Goal: Task Accomplishment & Management: Manage account settings

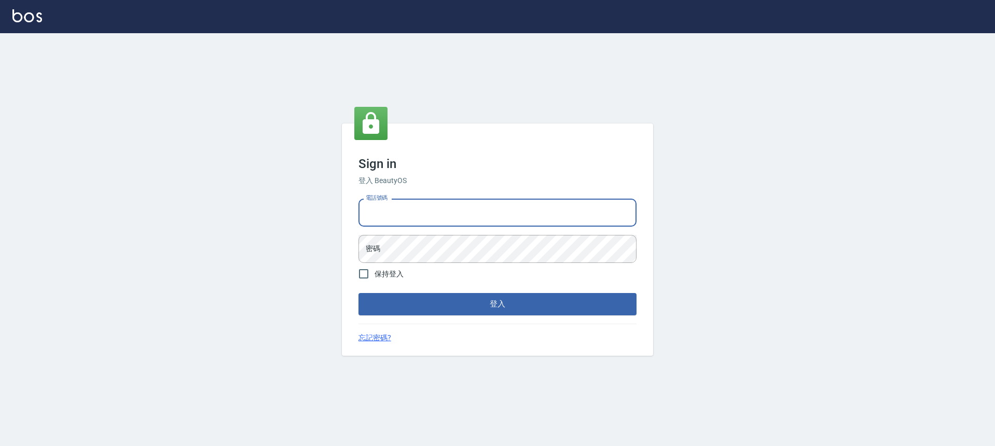
drag, startPoint x: 423, startPoint y: 206, endPoint x: 419, endPoint y: 202, distance: 6.2
click at [423, 206] on input "電話號碼" at bounding box center [497, 213] width 278 height 28
type input "0916448125"
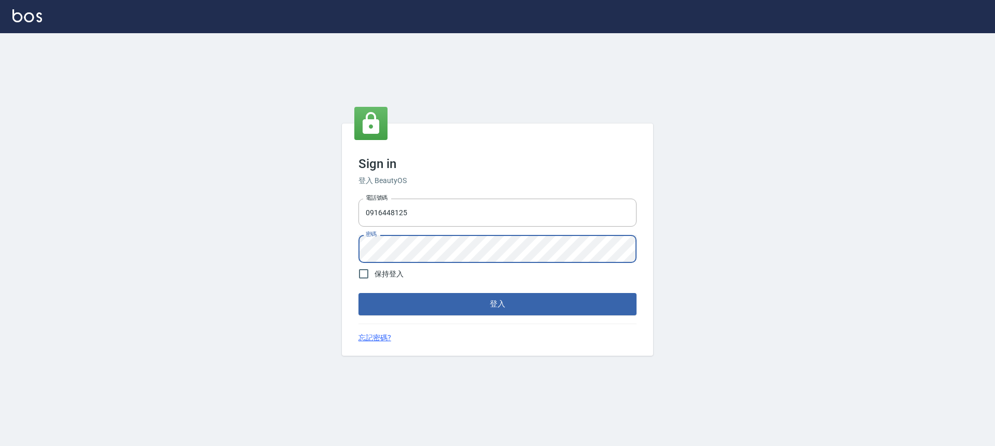
click at [358, 293] on button "登入" at bounding box center [497, 304] width 278 height 22
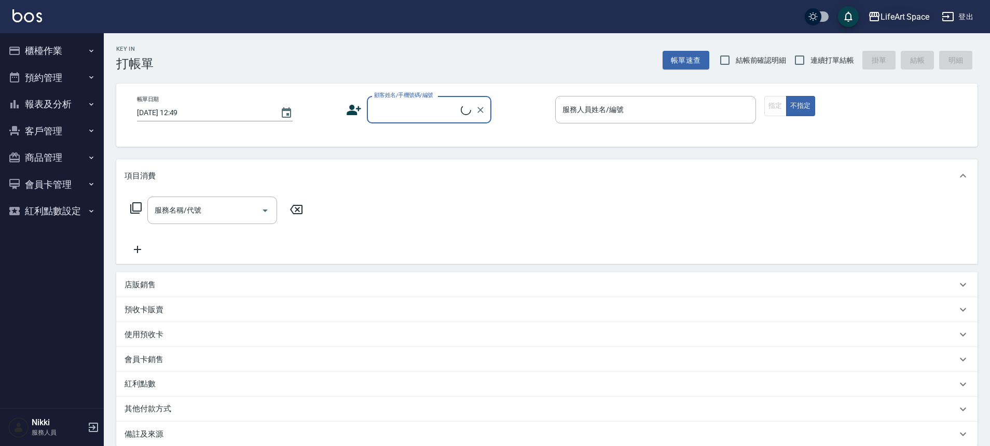
click at [898, 14] on div "LifeArt Space" at bounding box center [904, 16] width 49 height 13
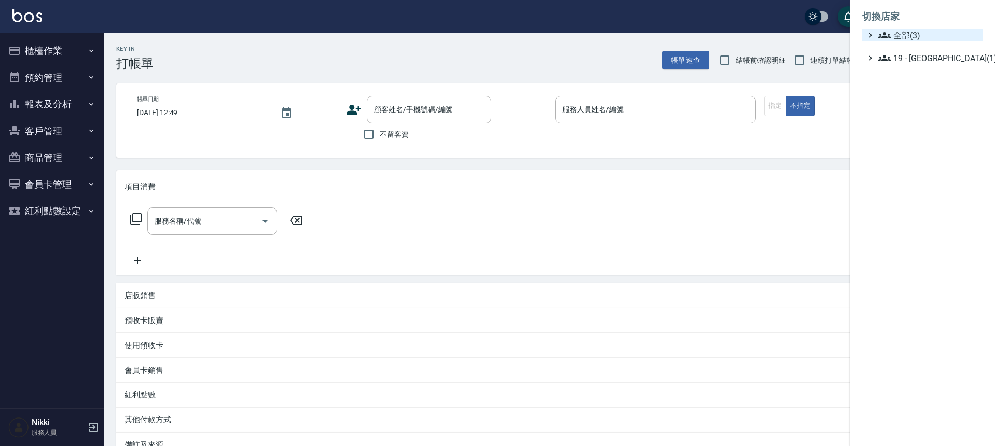
click at [895, 33] on span "全部(3)" at bounding box center [928, 35] width 100 height 12
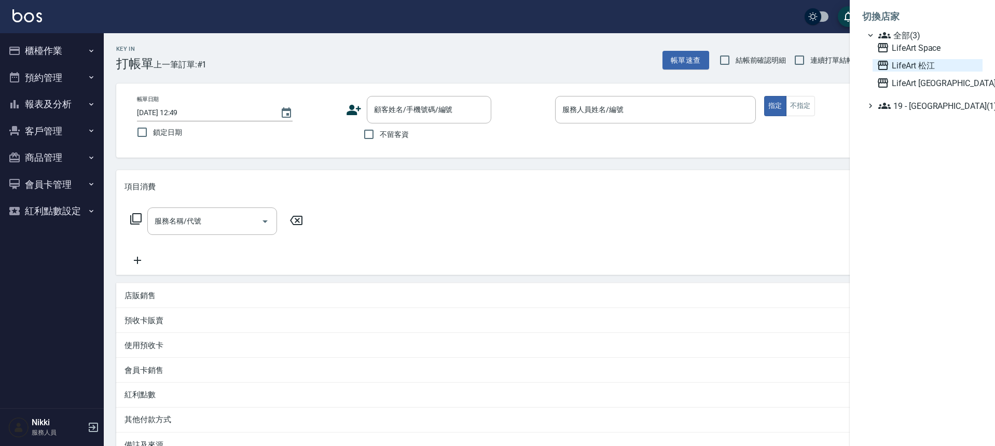
click at [906, 69] on span "LifeArt 松江" at bounding box center [928, 65] width 102 height 12
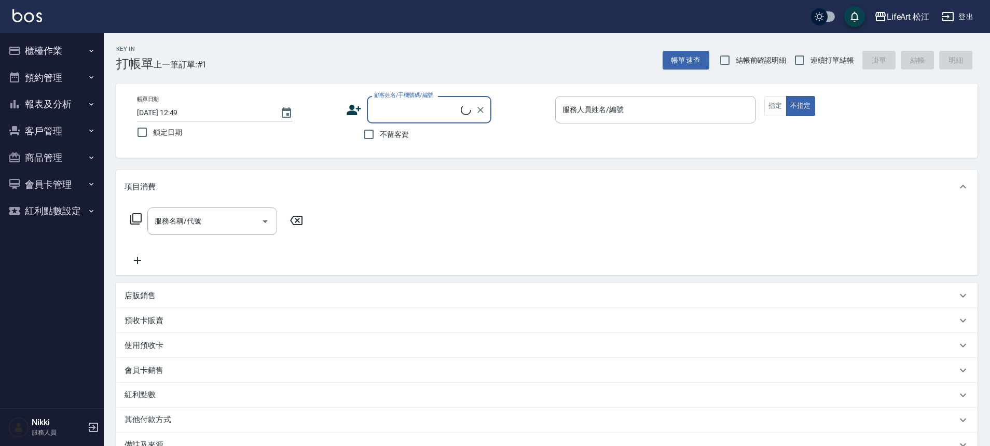
click at [78, 53] on button "櫃檯作業" at bounding box center [51, 50] width 95 height 27
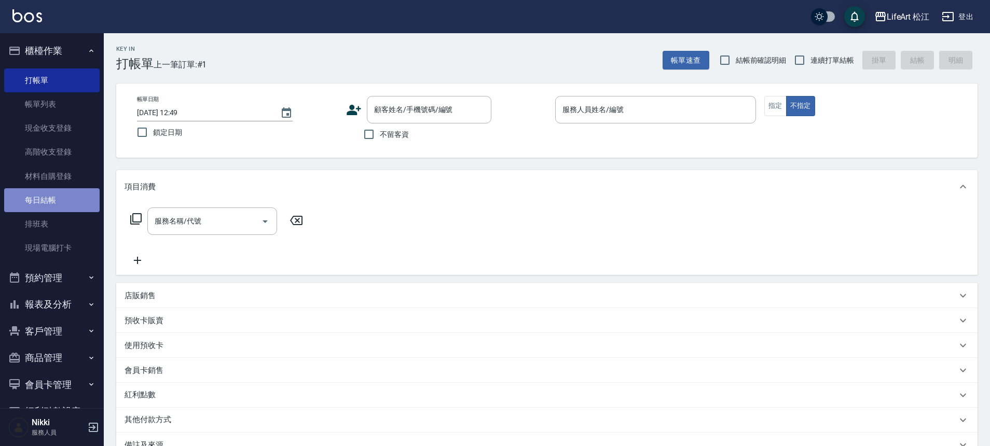
click at [69, 201] on link "每日結帳" at bounding box center [51, 200] width 95 height 24
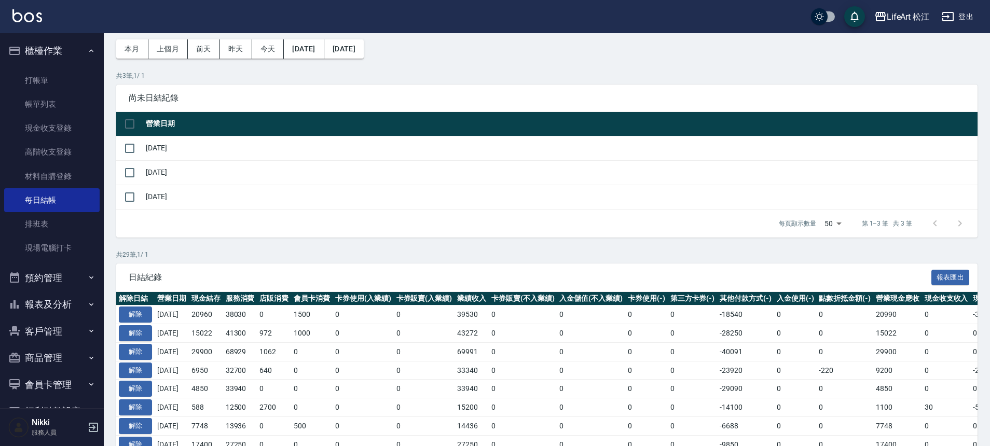
scroll to position [67, 0]
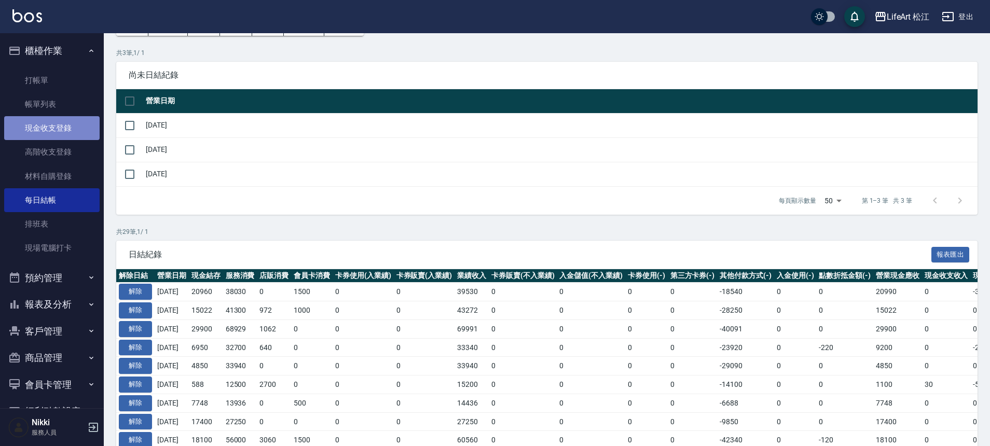
click at [69, 134] on link "現金收支登錄" at bounding box center [51, 128] width 95 height 24
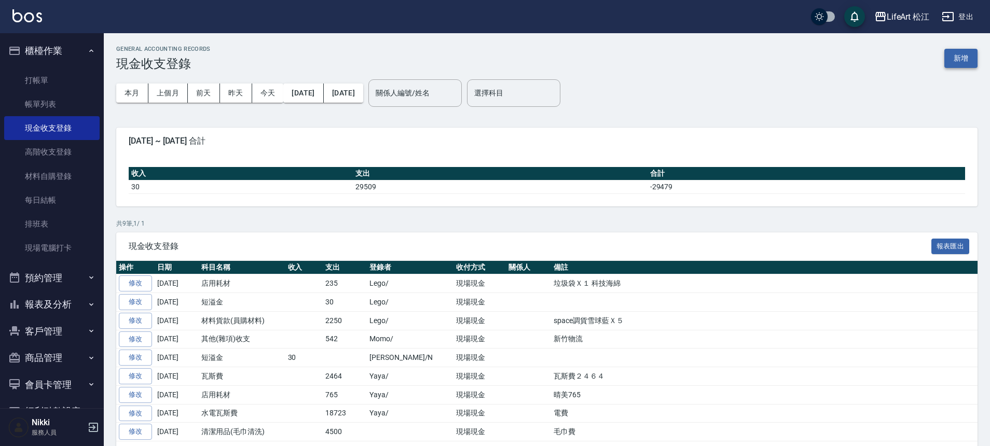
click at [960, 57] on button "新增" at bounding box center [960, 58] width 33 height 19
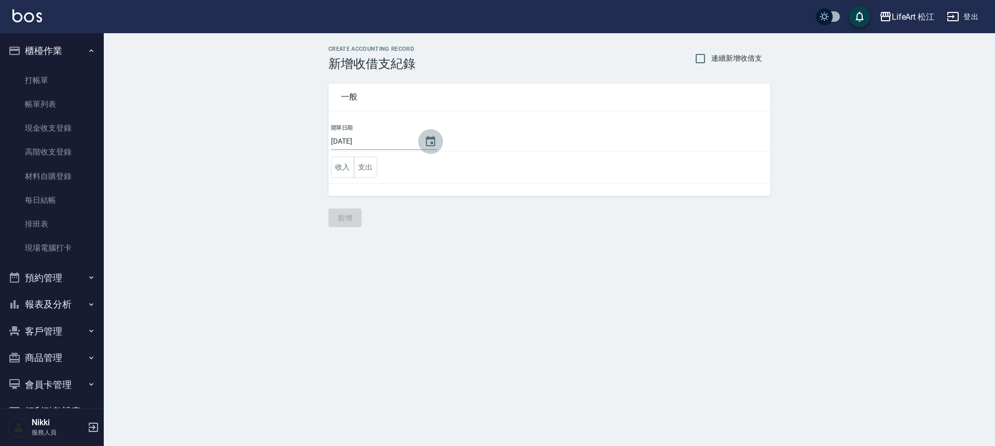
click at [424, 143] on icon "Choose date, selected date is 2025-09-25" at bounding box center [430, 141] width 12 height 12
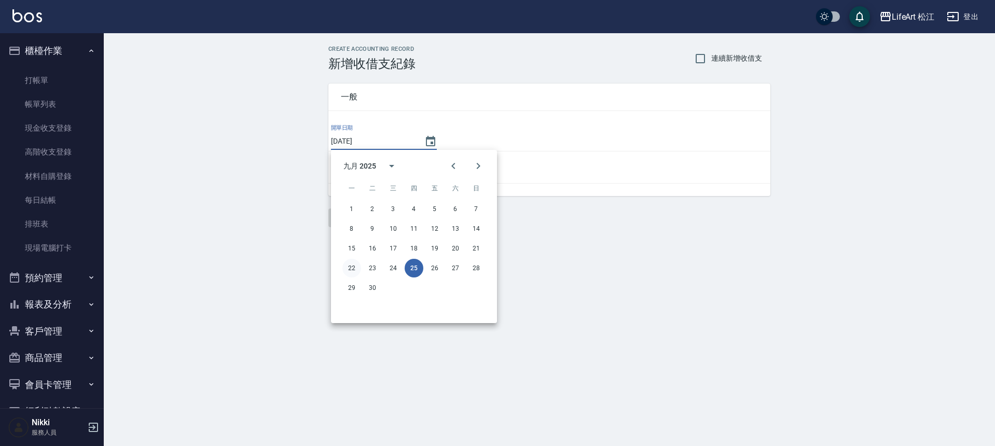
click at [355, 270] on button "22" at bounding box center [351, 268] width 19 height 19
type input "[DATE]"
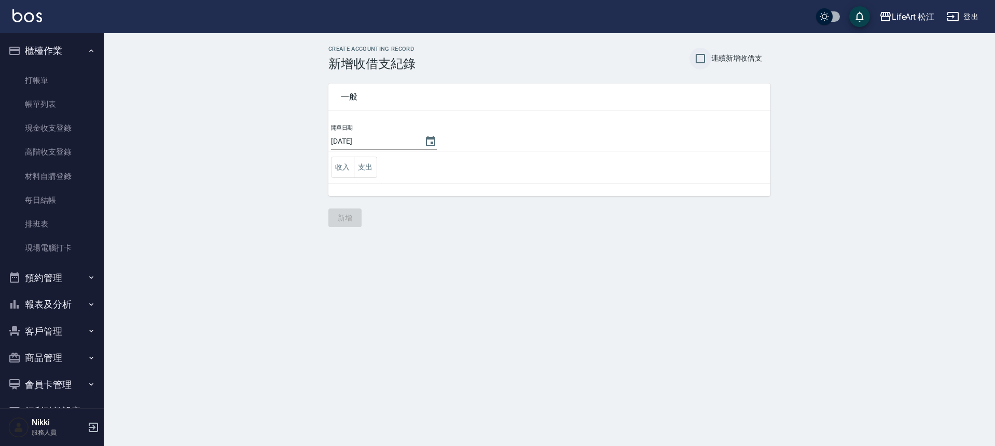
click at [699, 62] on input "連續新增收借支" at bounding box center [700, 59] width 22 height 22
checkbox input "true"
click at [367, 173] on button "支出" at bounding box center [365, 167] width 23 height 21
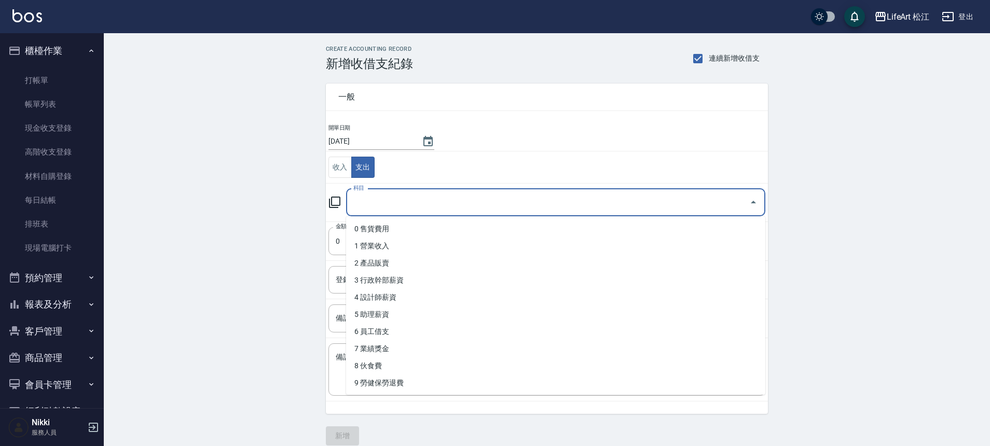
click at [384, 200] on input "科目" at bounding box center [548, 202] width 394 height 18
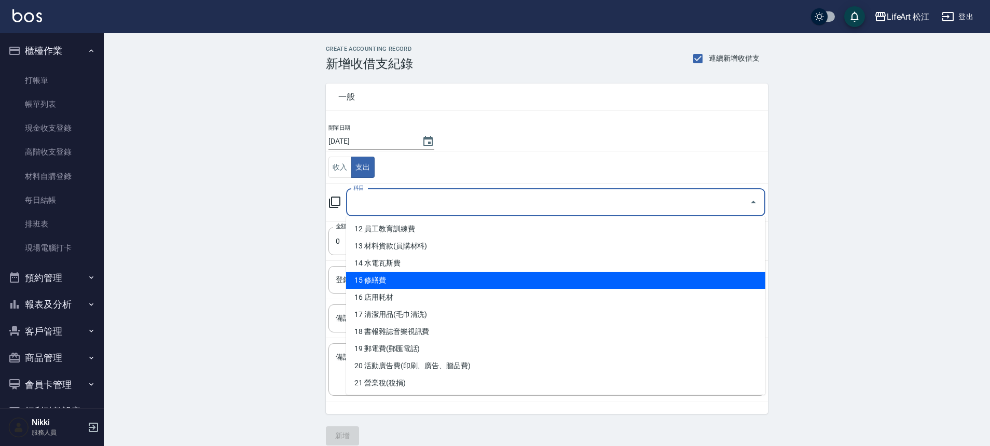
scroll to position [206, 0]
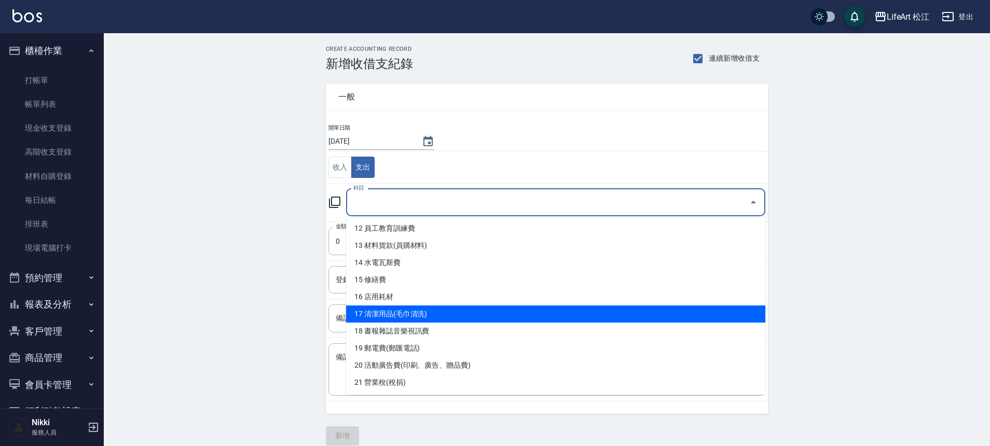
click at [445, 313] on li "17 清潔用品(毛巾清洗)" at bounding box center [555, 314] width 419 height 17
type input "17 清潔用品(毛巾清洗)"
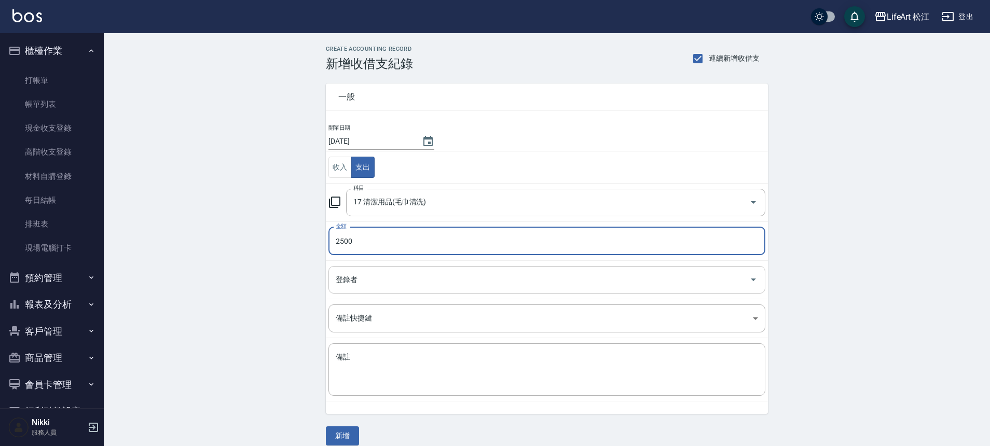
type input "2500"
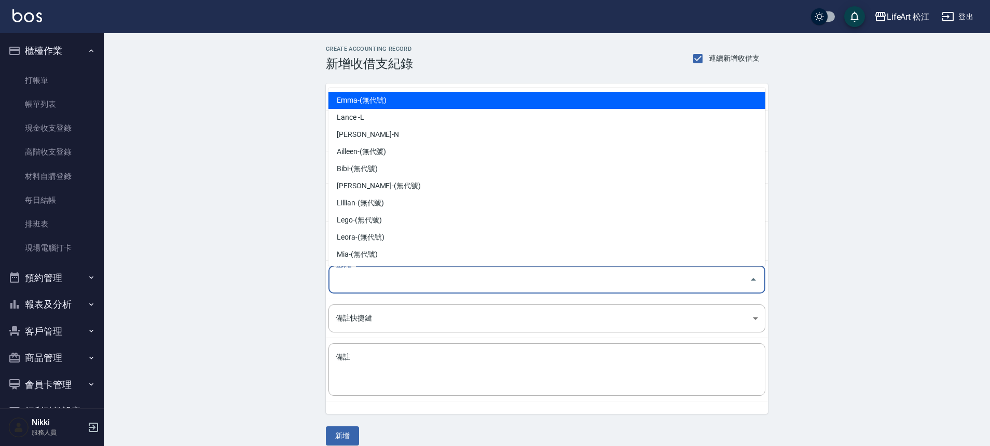
click at [411, 279] on input "登錄者" at bounding box center [539, 280] width 412 height 18
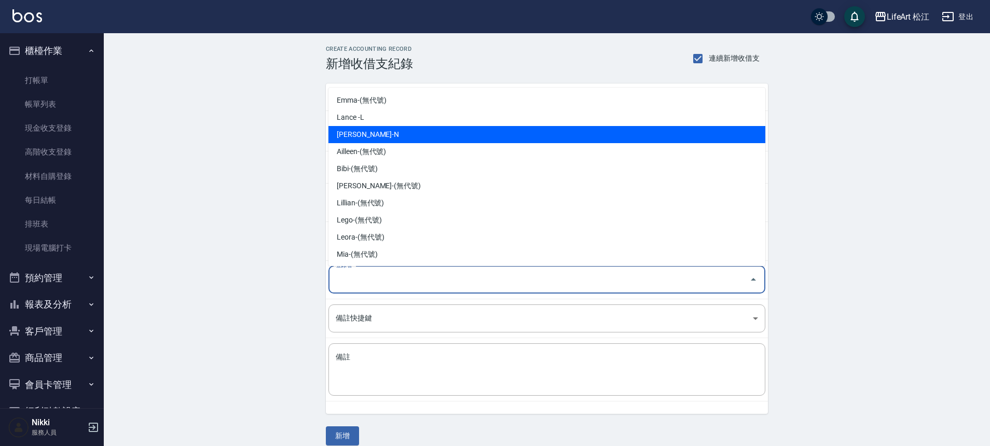
click at [392, 134] on li "Nikki-N" at bounding box center [546, 134] width 437 height 17
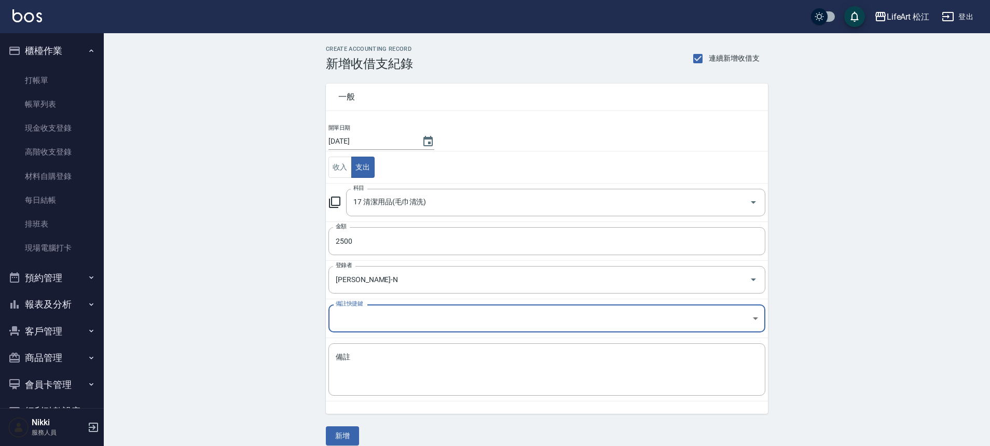
type input "Nikki-N"
click at [428, 355] on textarea "備註" at bounding box center [547, 369] width 422 height 35
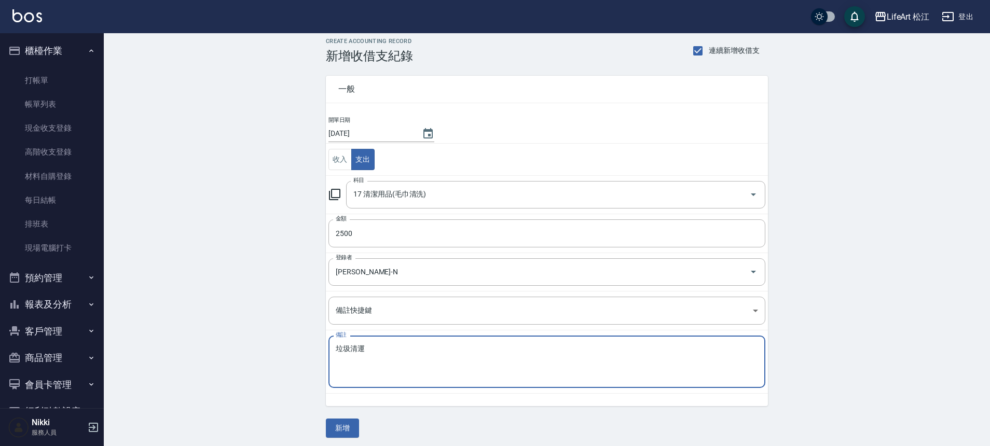
scroll to position [12, 0]
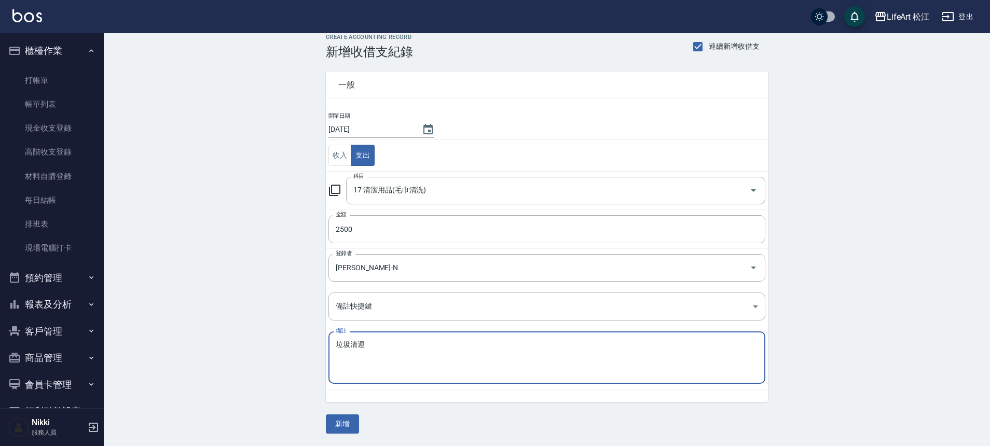
type textarea "垃圾清運"
click at [338, 427] on button "新增" at bounding box center [342, 423] width 33 height 19
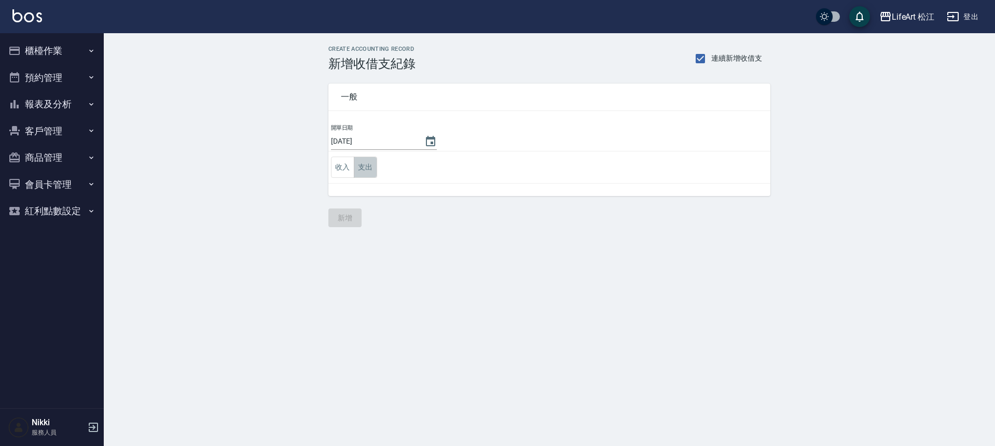
click at [365, 176] on button "支出" at bounding box center [365, 167] width 23 height 21
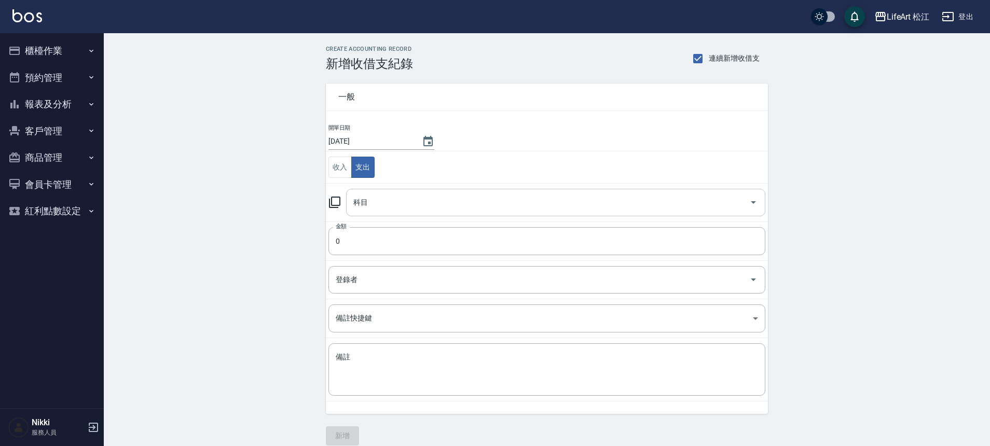
click at [408, 205] on input "科目" at bounding box center [548, 202] width 394 height 18
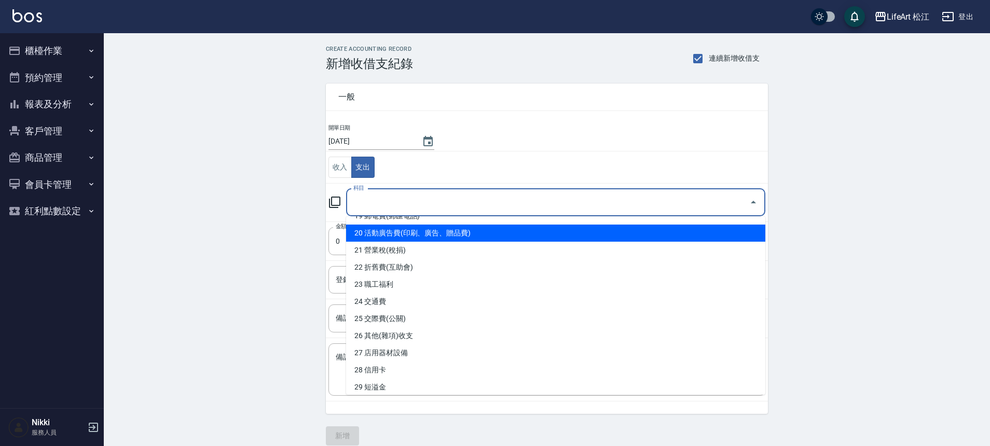
scroll to position [343, 0]
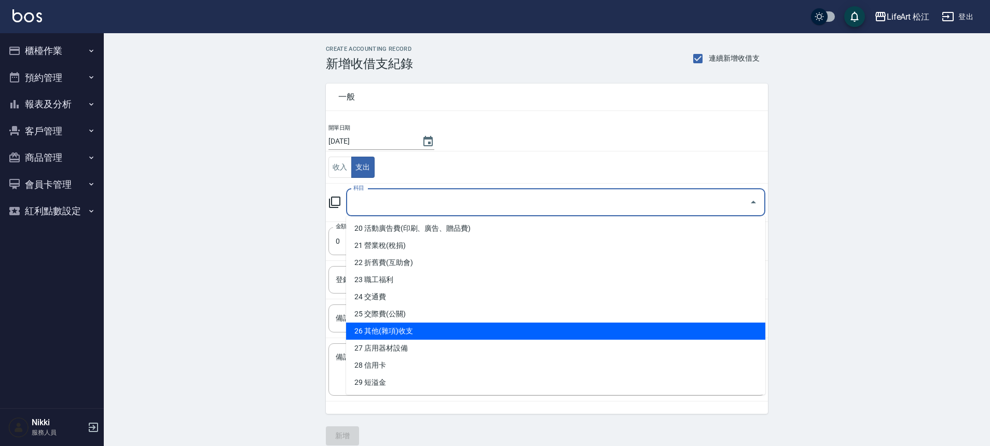
click at [435, 327] on li "26 其他(雜項)收支" at bounding box center [555, 331] width 419 height 17
type input "26 其他(雜項)收支"
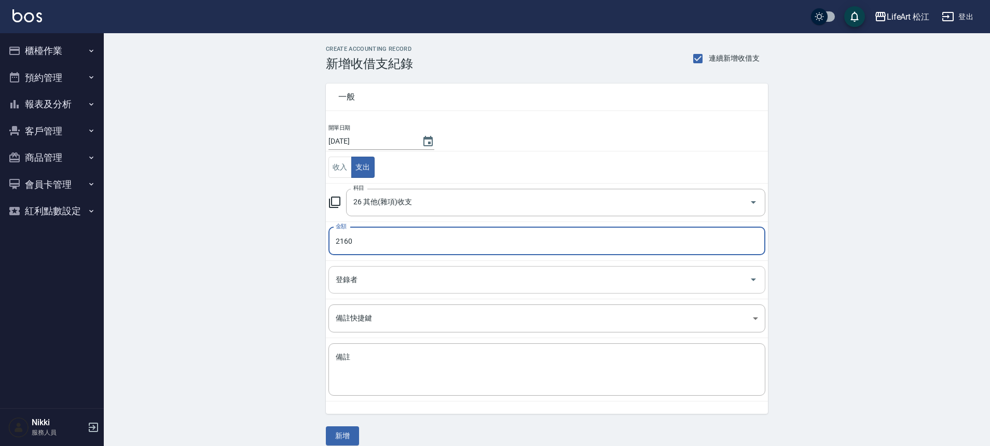
type input "2160"
click at [410, 277] on input "登錄者" at bounding box center [539, 280] width 412 height 18
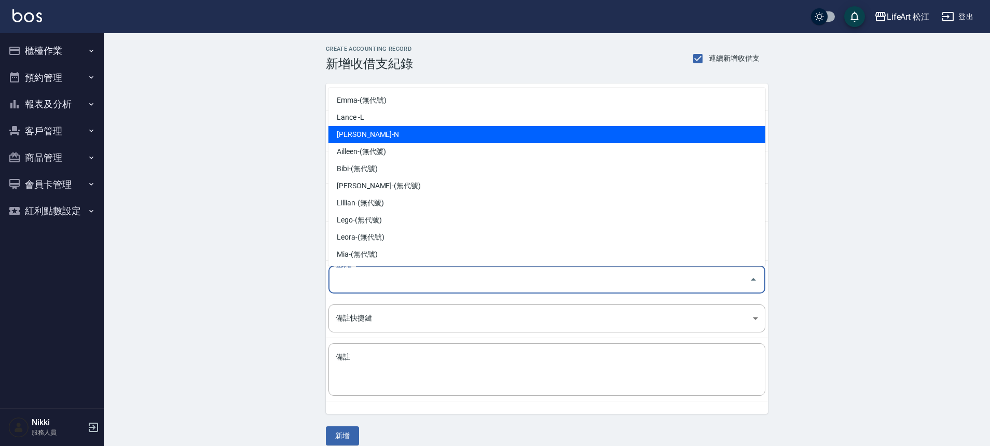
click at [408, 141] on li "Nikki-N" at bounding box center [546, 134] width 437 height 17
type input "Nikki-N"
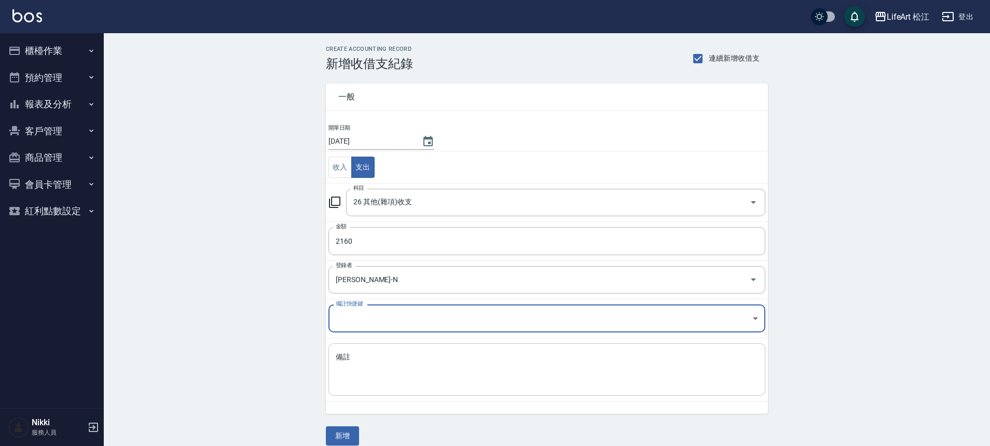
click at [407, 356] on textarea "備註" at bounding box center [547, 369] width 422 height 35
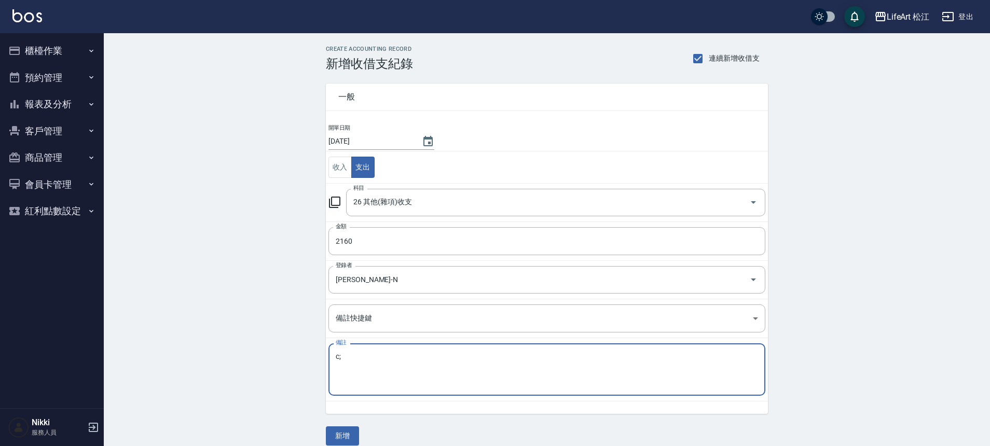
type textarea "c"
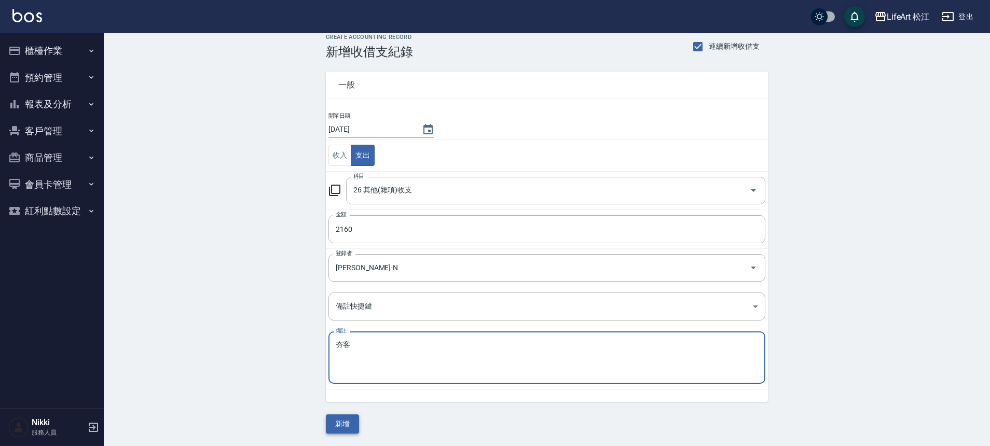
type textarea "夯客"
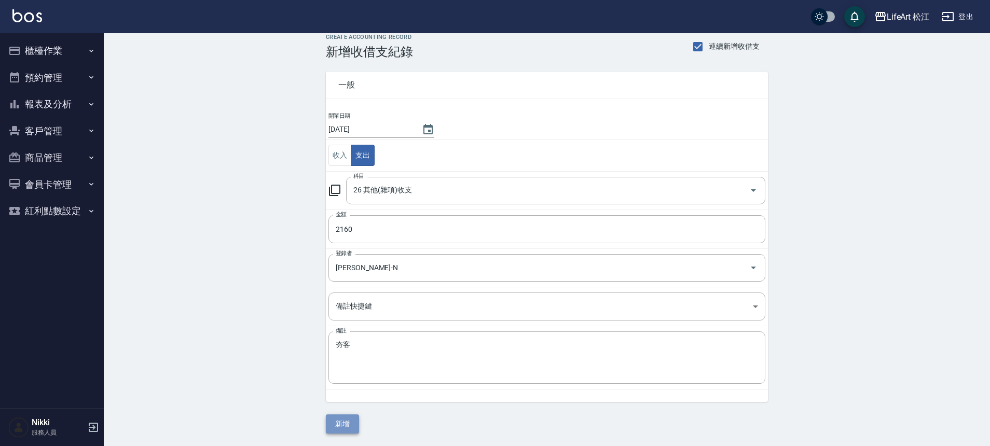
click at [344, 421] on button "新增" at bounding box center [342, 423] width 33 height 19
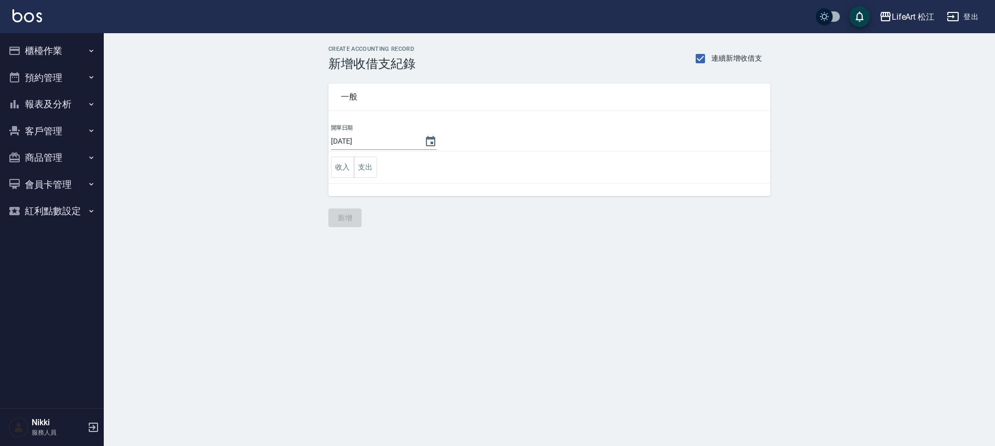
click at [379, 165] on td "收入 支出" at bounding box center [549, 167] width 442 height 32
click at [372, 169] on button "支出" at bounding box center [365, 167] width 23 height 21
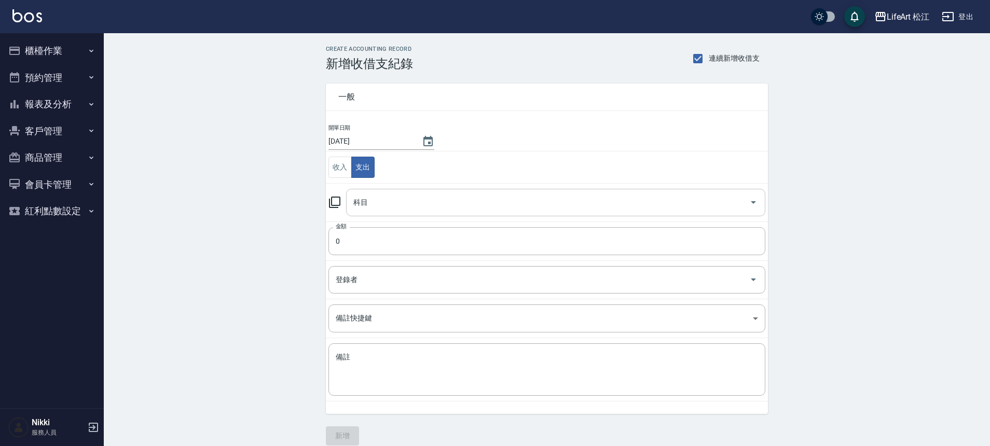
click at [431, 196] on input "科目" at bounding box center [548, 202] width 394 height 18
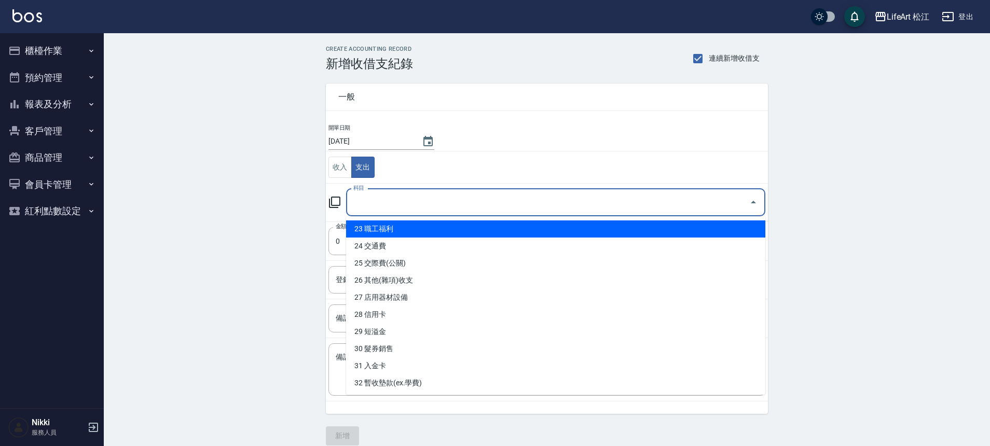
scroll to position [398, 0]
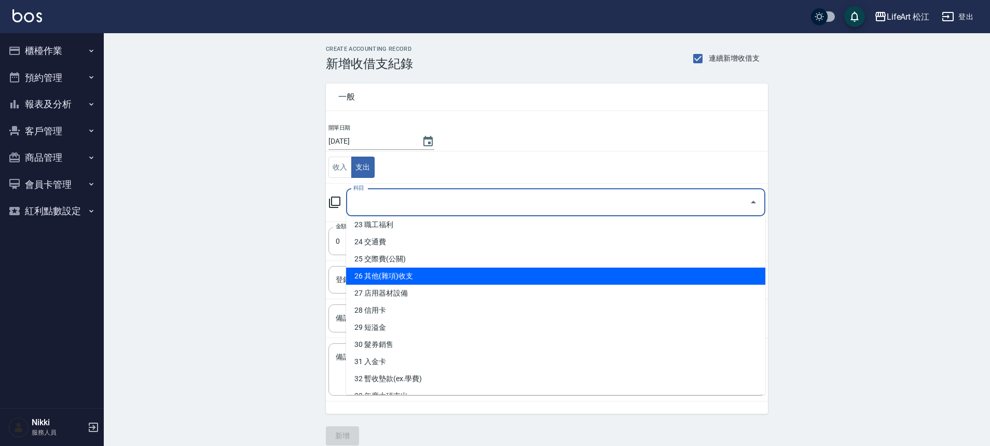
click at [466, 281] on li "26 其他(雜項)收支" at bounding box center [555, 276] width 419 height 17
type input "26 其他(雜項)收支"
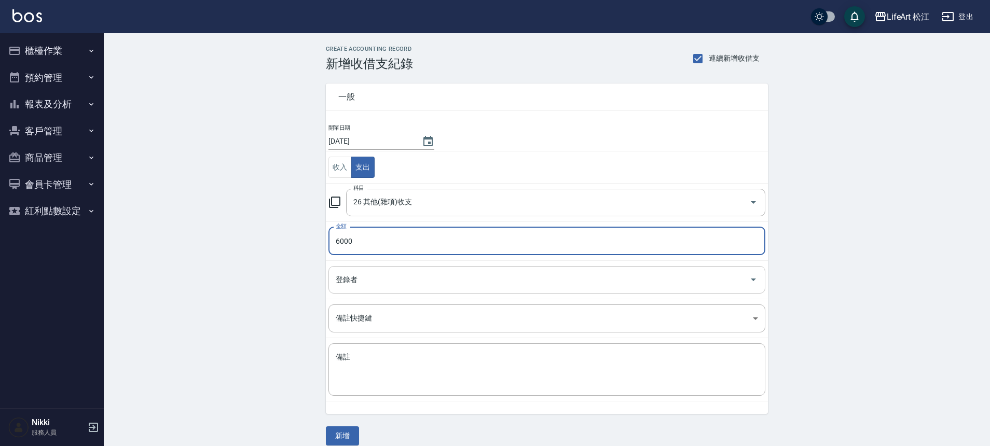
type input "6000"
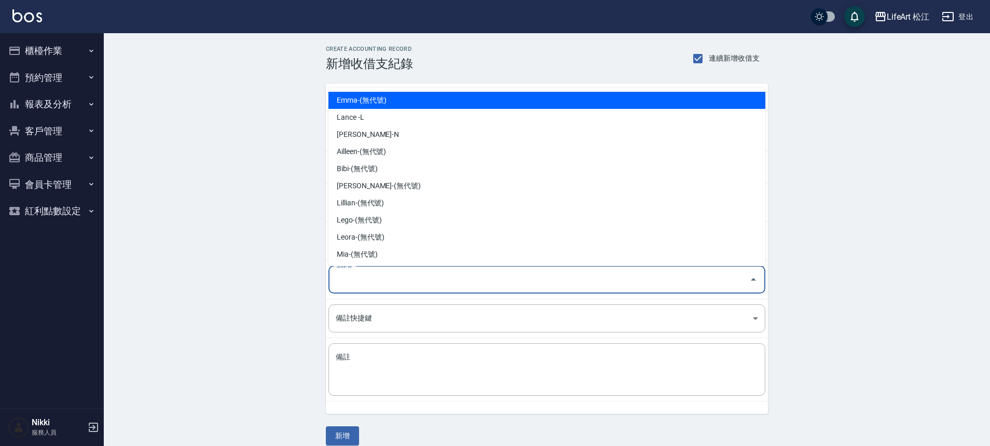
click at [437, 273] on input "登錄者" at bounding box center [539, 280] width 412 height 18
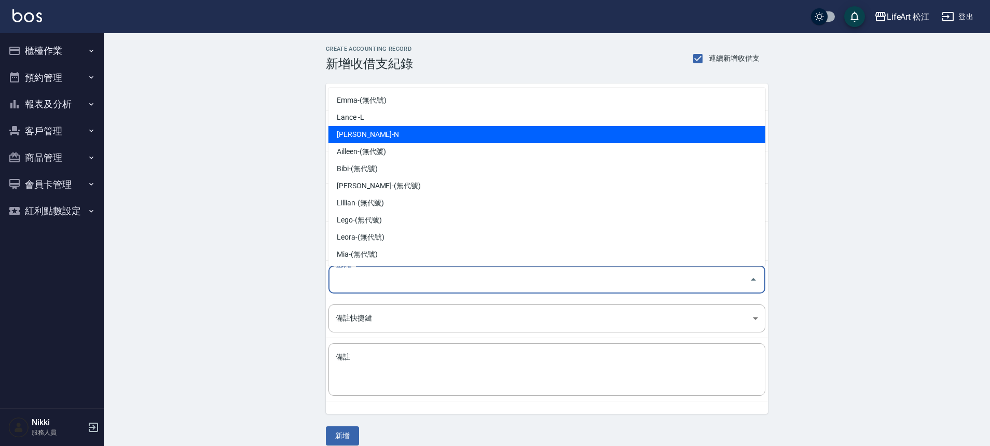
click at [456, 138] on li "[PERSON_NAME]-N" at bounding box center [546, 134] width 437 height 17
type input "[PERSON_NAME]-N"
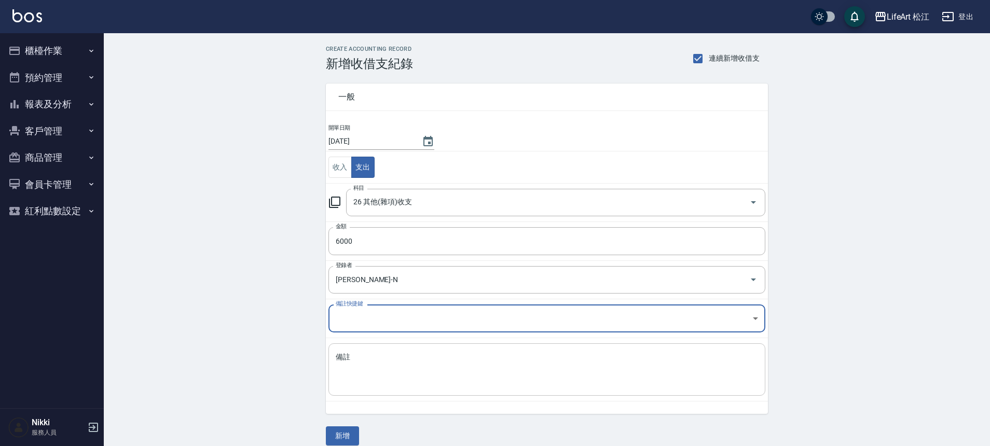
click at [437, 364] on textarea "備註" at bounding box center [547, 369] width 422 height 35
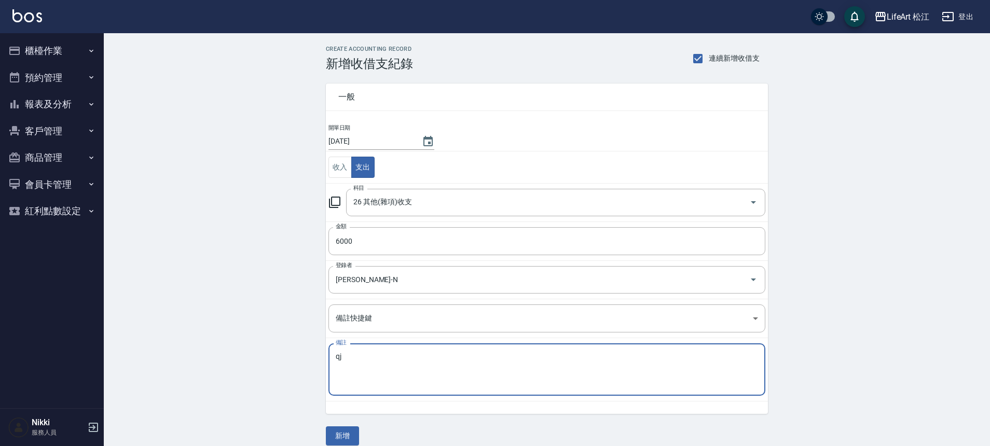
type textarea "q"
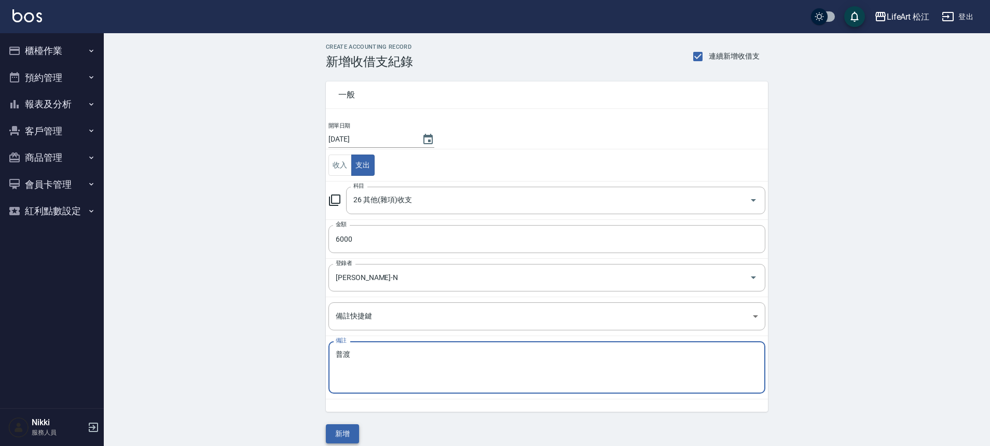
type textarea "普渡"
click at [350, 427] on button "新增" at bounding box center [342, 433] width 33 height 19
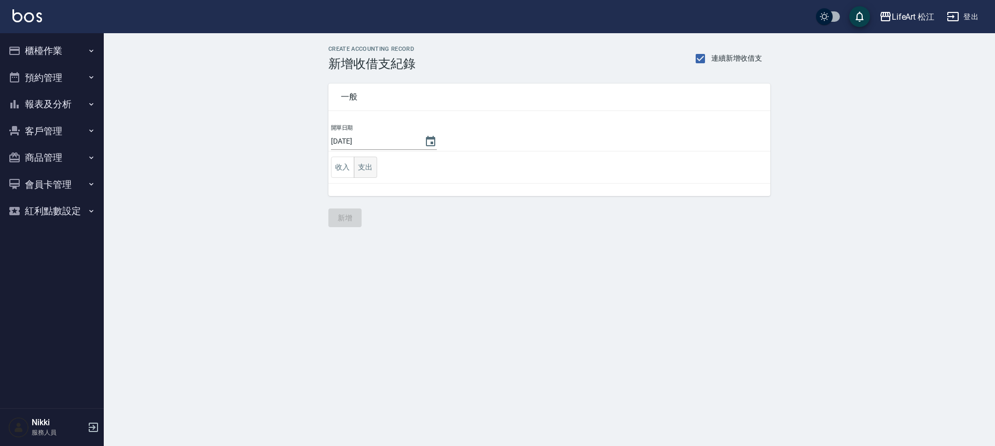
click at [366, 170] on button "支出" at bounding box center [365, 167] width 23 height 21
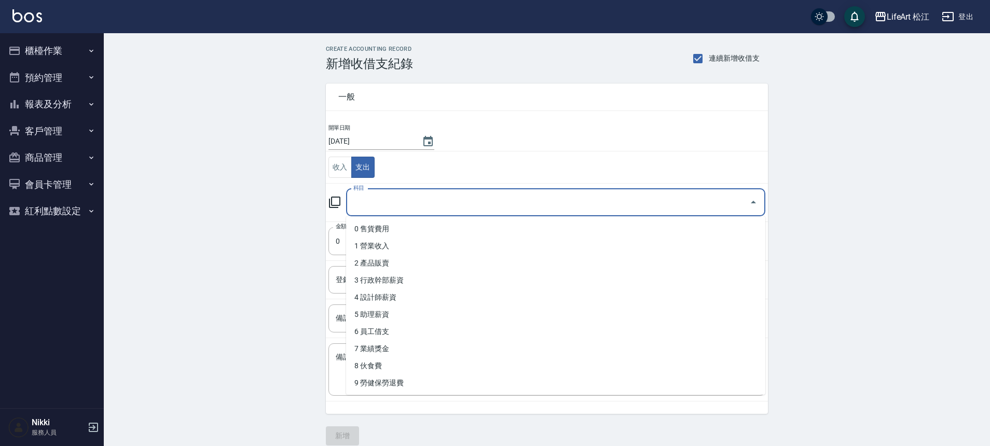
click at [412, 201] on input "科目" at bounding box center [548, 202] width 394 height 18
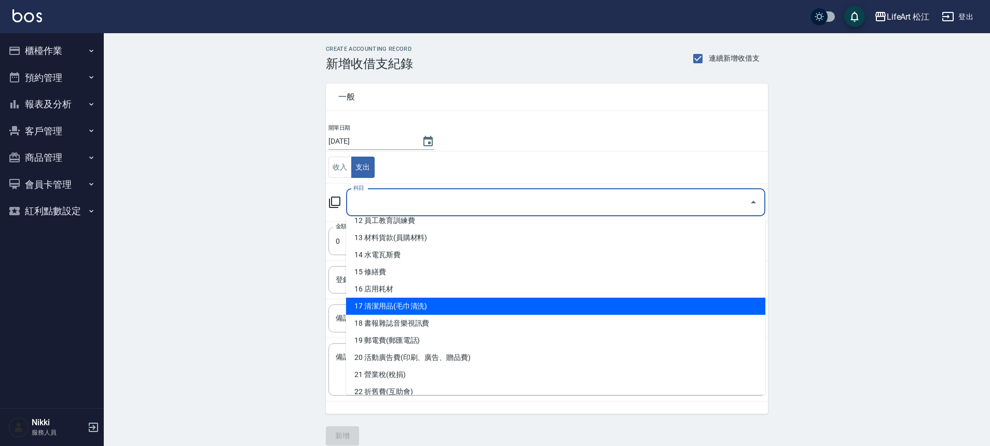
scroll to position [226, 0]
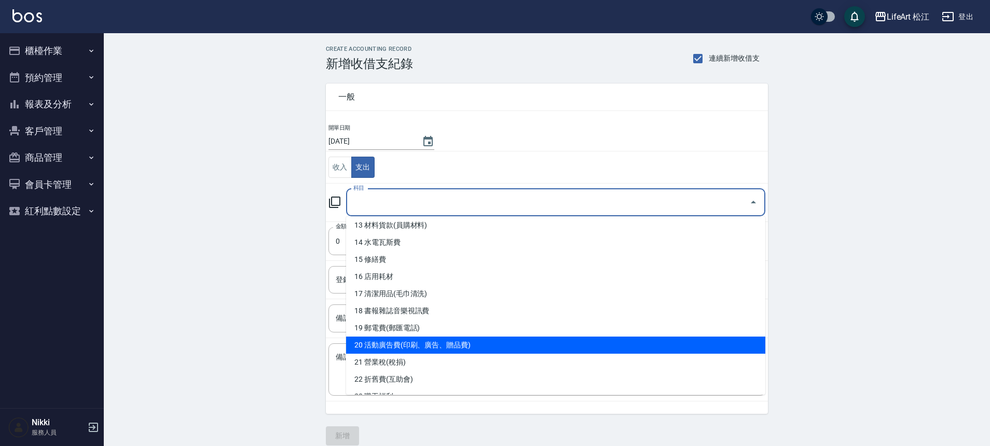
click at [460, 341] on li "20 活動廣告費(印刷、廣告、贈品費)" at bounding box center [555, 345] width 419 height 17
type input "20 活動廣告費(印刷、廣告、贈品費)"
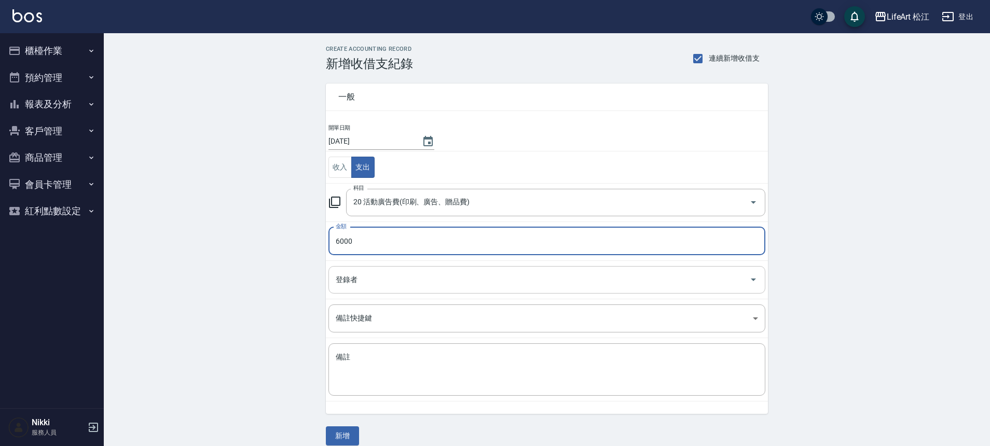
type input "6000"
click at [394, 278] on input "登錄者" at bounding box center [539, 280] width 412 height 18
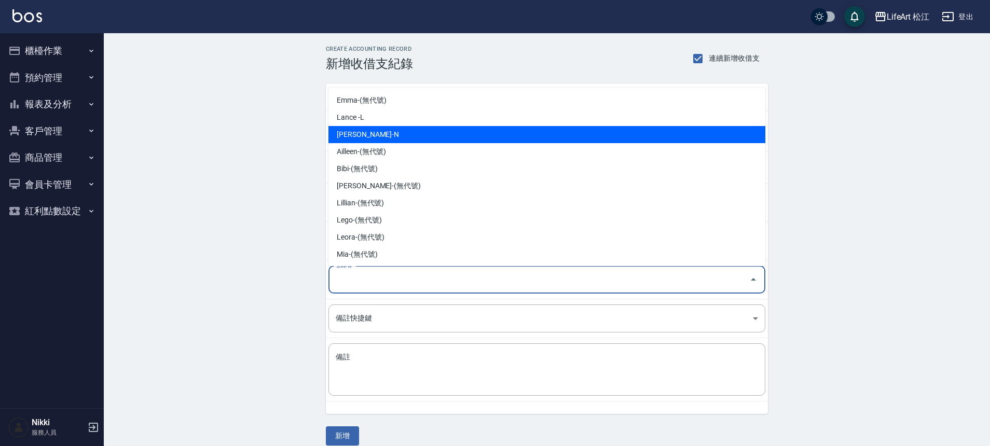
click at [420, 137] on li "Nikki-N" at bounding box center [546, 134] width 437 height 17
type input "Nikki-N"
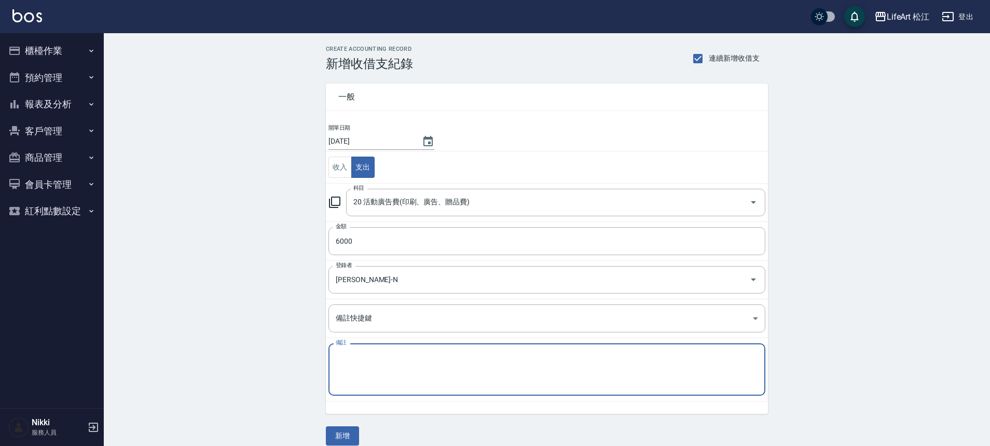
click at [440, 357] on textarea "備註" at bounding box center [547, 369] width 422 height 35
type textarea "ㄕ"
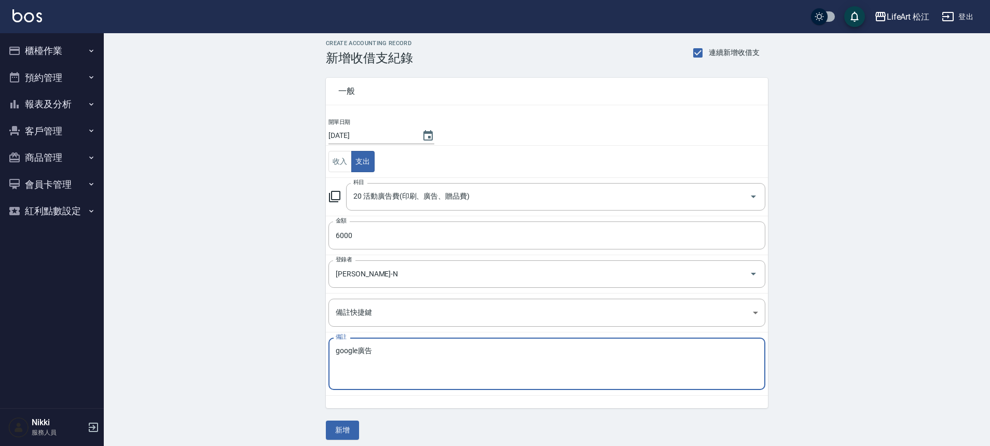
scroll to position [12, 0]
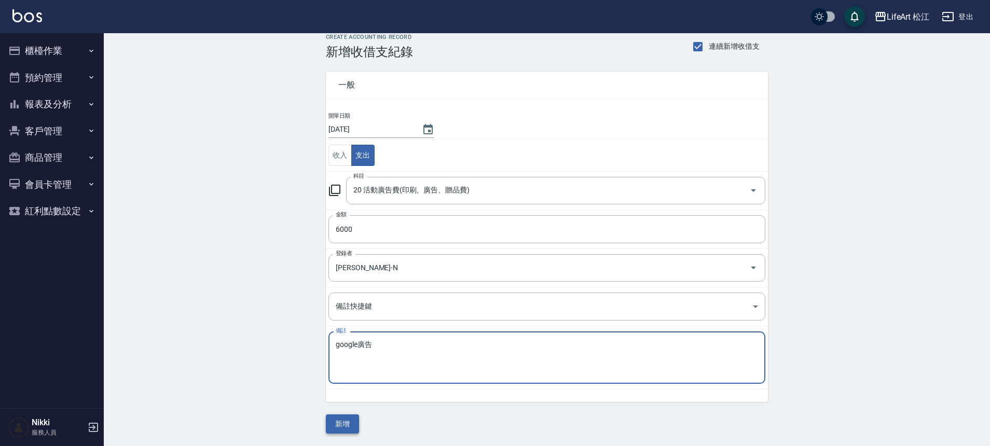
type textarea "google廣告"
click at [352, 418] on button "新增" at bounding box center [342, 423] width 33 height 19
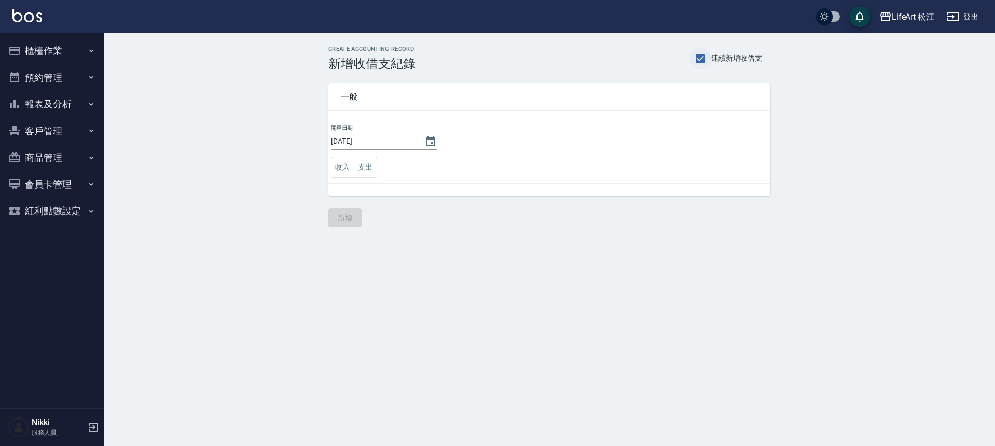
click at [701, 61] on input "連續新增收借支" at bounding box center [700, 59] width 22 height 22
checkbox input "false"
click at [59, 54] on button "櫃檯作業" at bounding box center [51, 50] width 95 height 27
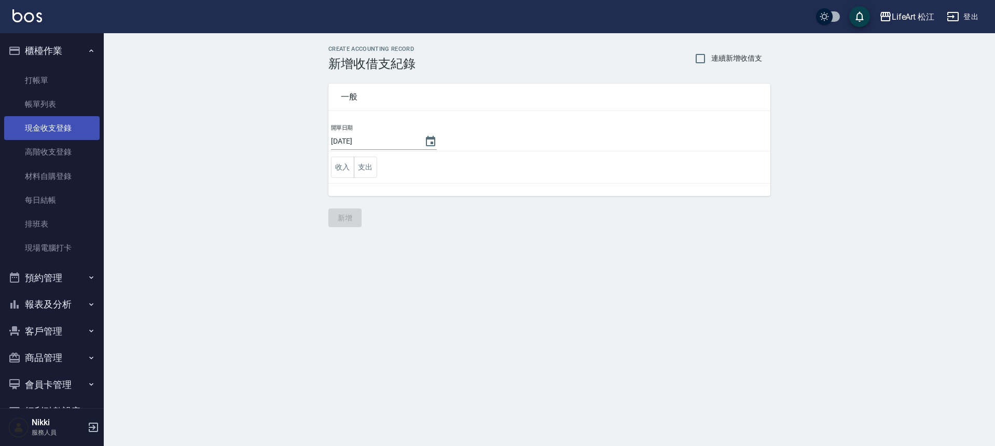
click at [63, 135] on link "現金收支登錄" at bounding box center [51, 128] width 95 height 24
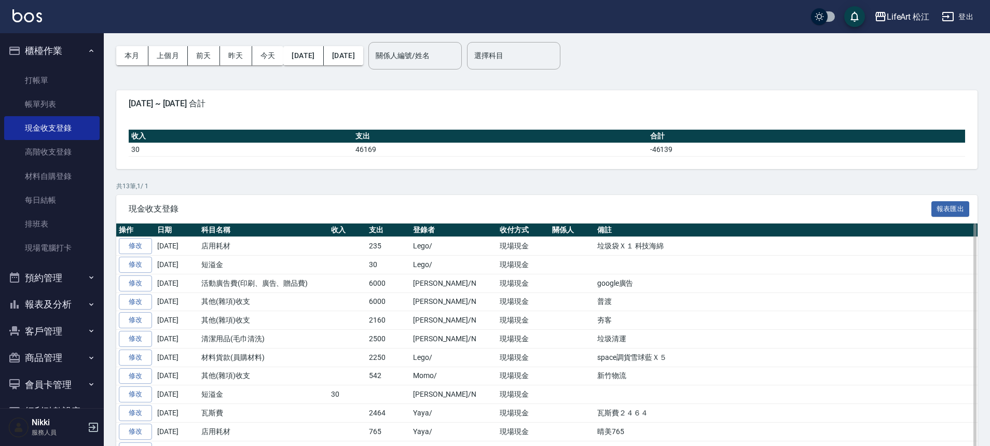
scroll to position [58, 0]
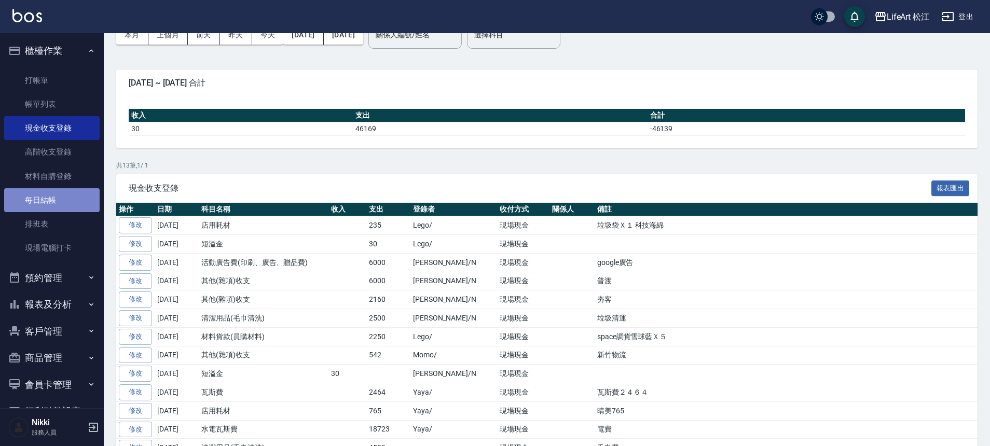
click at [54, 202] on link "每日結帳" at bounding box center [51, 200] width 95 height 24
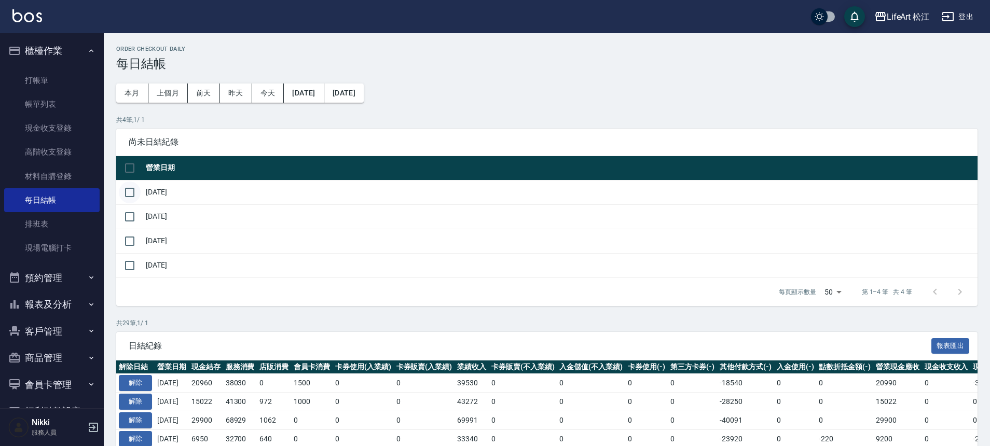
click at [131, 193] on input "checkbox" at bounding box center [130, 193] width 22 height 22
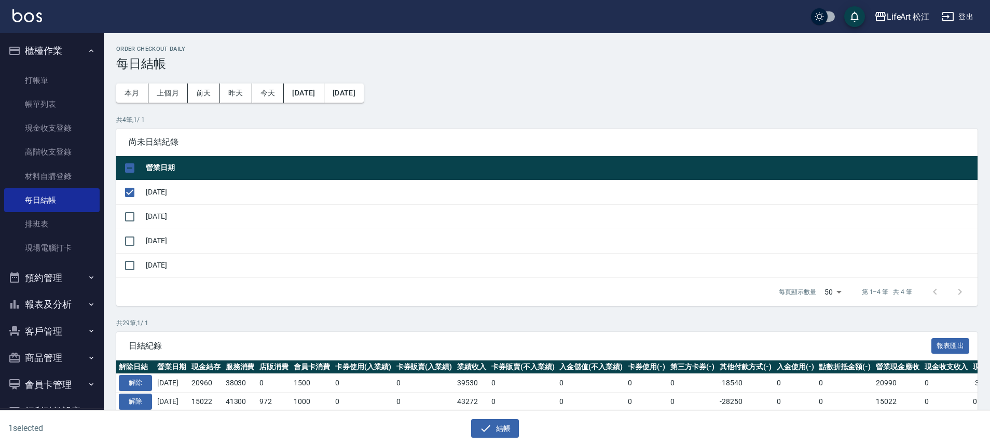
scroll to position [210, 0]
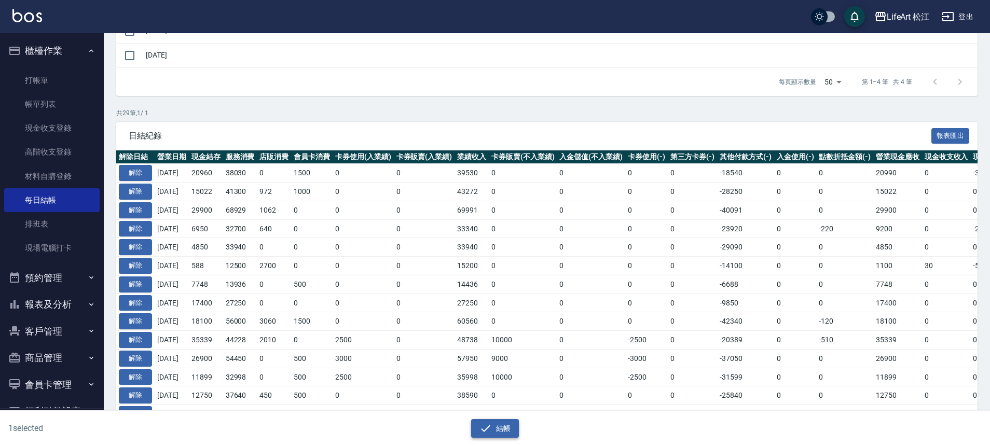
click at [494, 432] on button "結帳" at bounding box center [495, 428] width 48 height 19
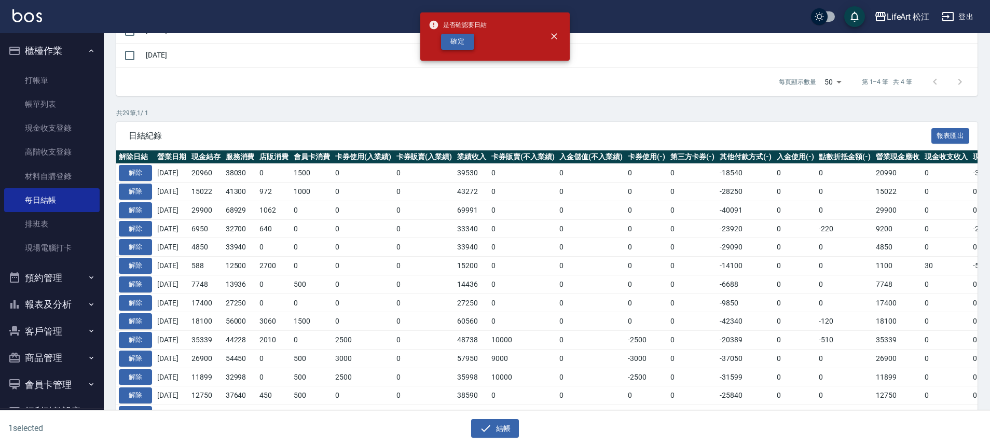
click at [472, 43] on button "確定" at bounding box center [457, 42] width 33 height 16
checkbox input "false"
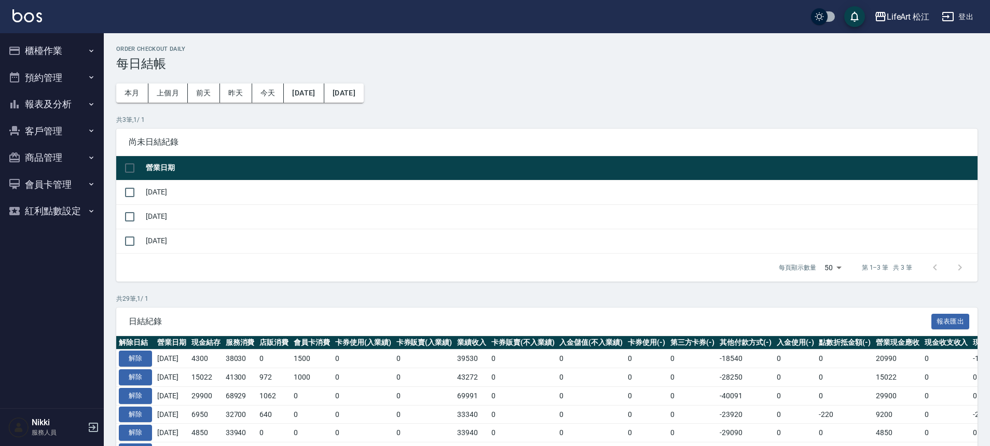
scroll to position [210, 0]
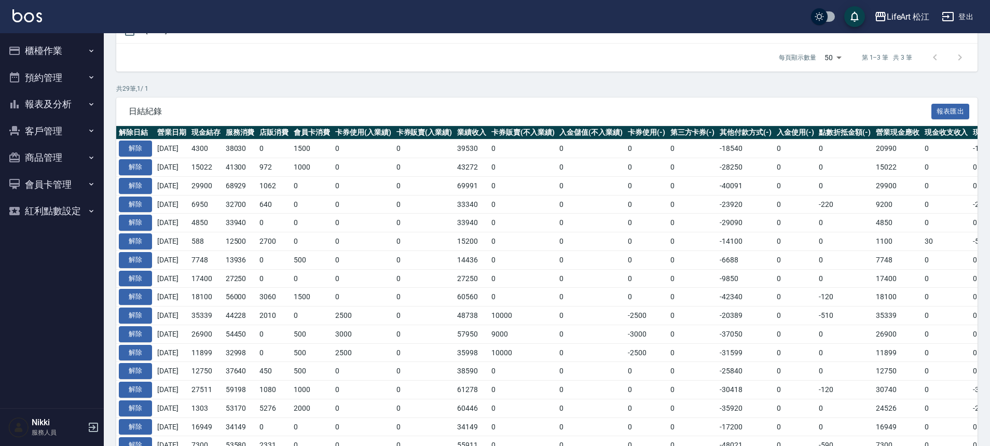
click at [76, 50] on button "櫃檯作業" at bounding box center [51, 50] width 95 height 27
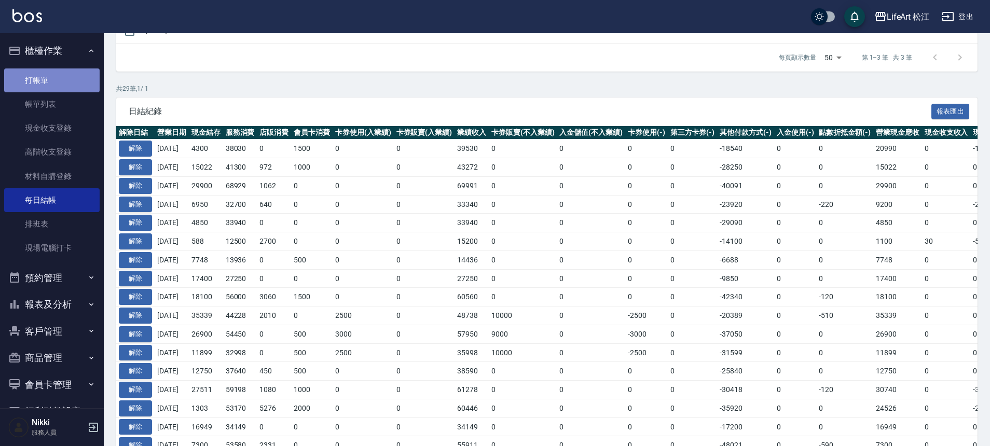
click at [68, 78] on link "打帳單" at bounding box center [51, 80] width 95 height 24
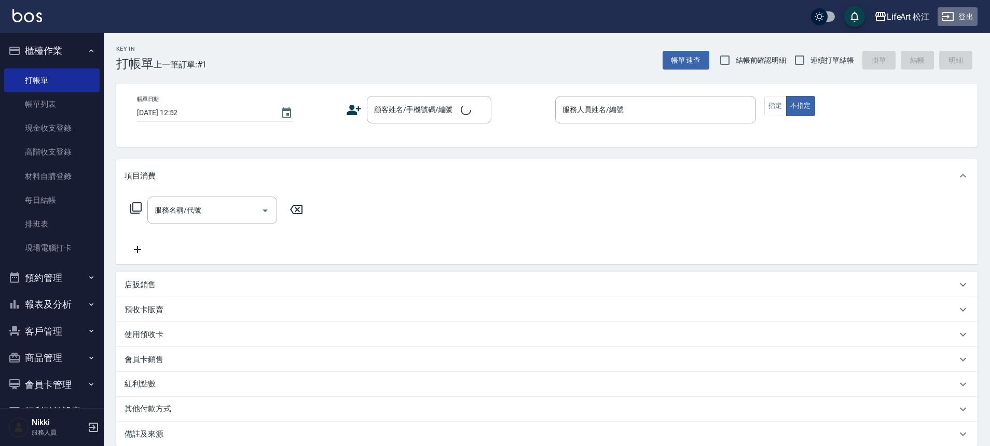
click at [967, 19] on button "登出" at bounding box center [957, 16] width 40 height 19
